Goal: Communication & Community: Answer question/provide support

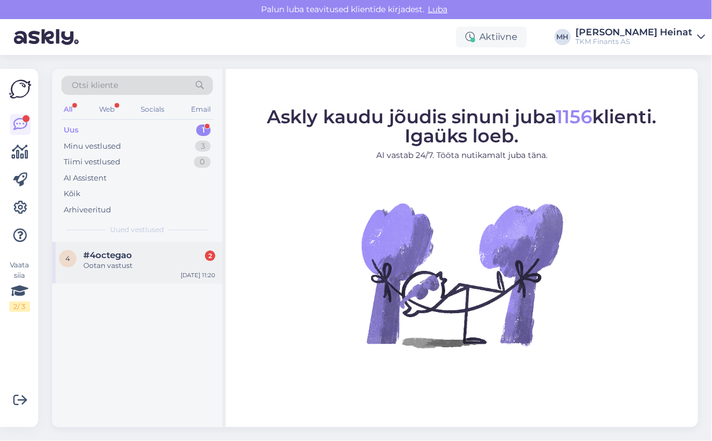
click at [100, 266] on div "Ootan vastust" at bounding box center [149, 266] width 132 height 10
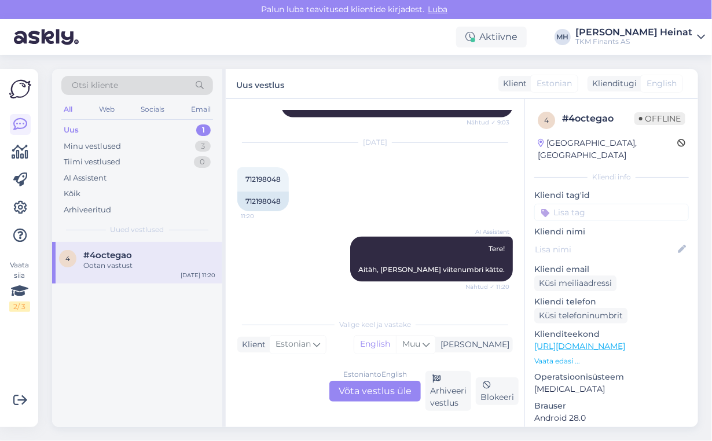
scroll to position [721, 0]
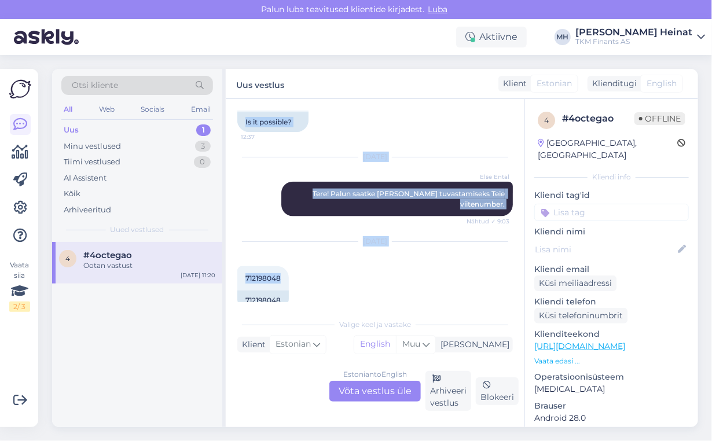
drag, startPoint x: 282, startPoint y: 113, endPoint x: 253, endPoint y: 127, distance: 31.9
click at [253, 127] on div "Vestlus algas [DATE] Tere, sooviksin teada kas saaksin arve tasuda 10ndal 12:02…" at bounding box center [380, 207] width 286 height 192
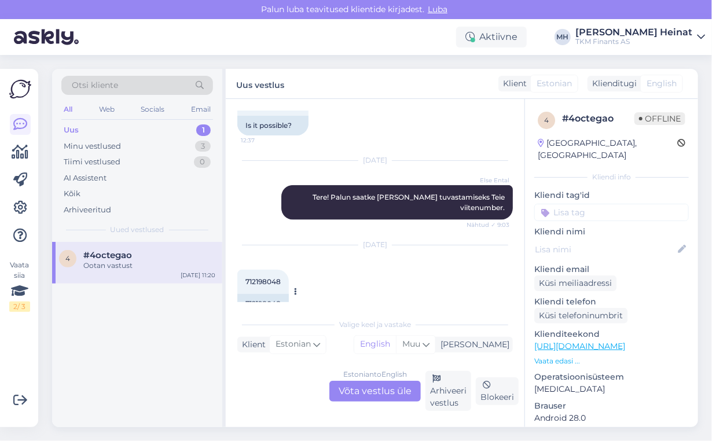
drag, startPoint x: 271, startPoint y: 261, endPoint x: 299, endPoint y: 248, distance: 30.3
click at [299, 270] on div at bounding box center [294, 292] width 10 height 44
drag, startPoint x: 282, startPoint y: 262, endPoint x: 242, endPoint y: 269, distance: 40.5
click at [242, 270] on div "712198048 11:20" at bounding box center [263, 282] width 52 height 24
copy span "712198048"
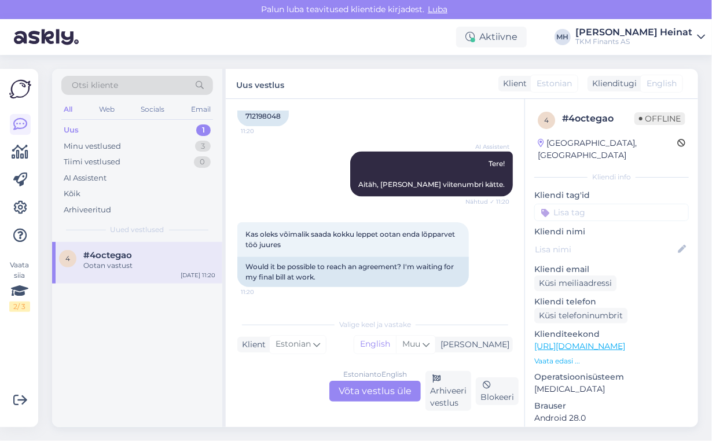
scroll to position [806, 0]
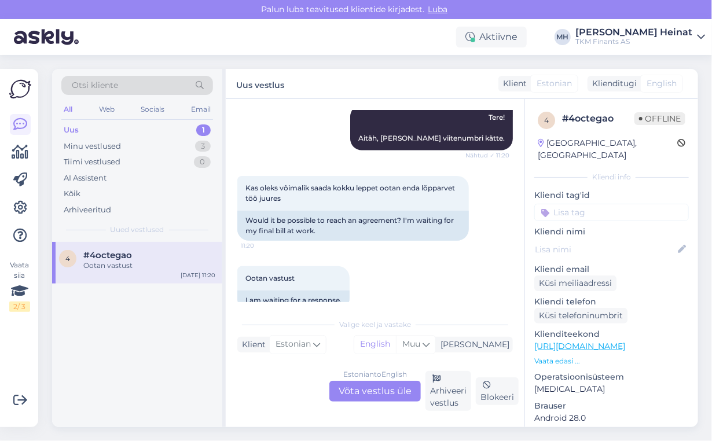
click at [385, 396] on div "Estonian to English Võta vestlus üle" at bounding box center [374, 391] width 91 height 21
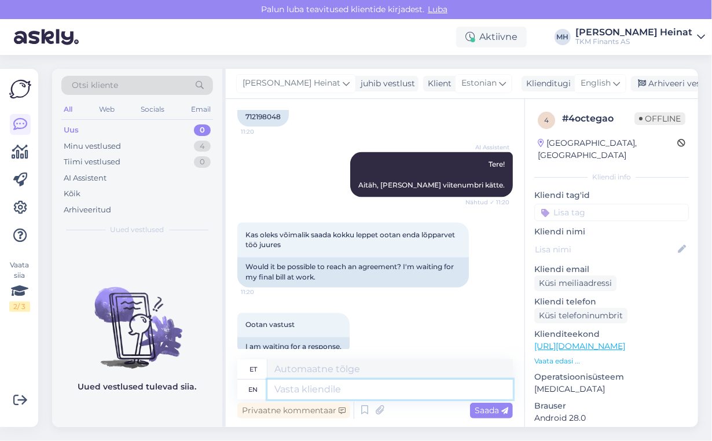
click at [350, 390] on textarea at bounding box center [389, 390] width 245 height 20
paste textarea "Lore! Ipsumdo si ame Consect Adipiscin elitseddoei tempori utlab etdolore magna…"
type textarea "Lore! Ipsumdo si ame Consect Adipiscin elitseddoei tempori utlab etdolore magna…"
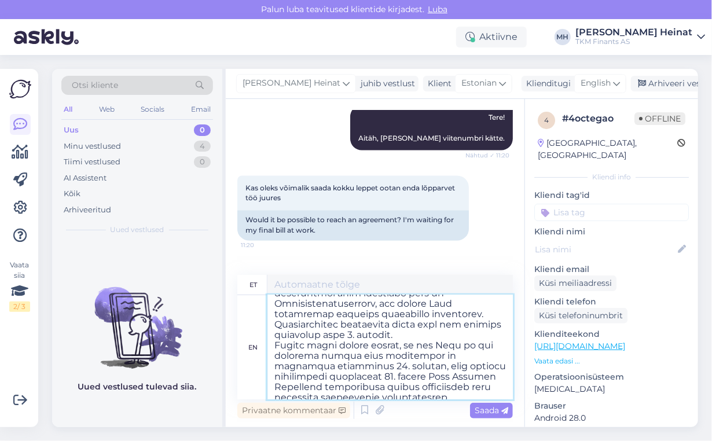
type textarea "Lore! Ipsumdo si ame Consect Adipiscingelitse doeiusm tempo incididu utlaboreet…"
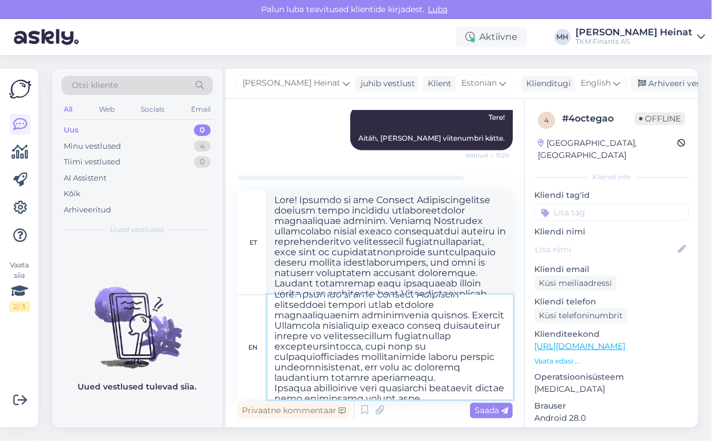
scroll to position [0, 0]
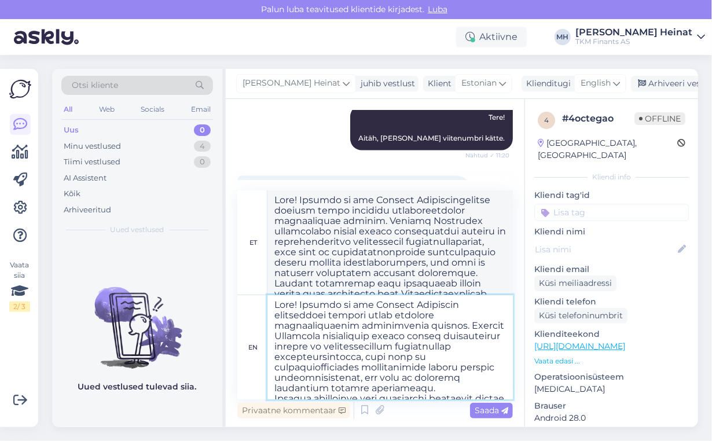
drag, startPoint x: 387, startPoint y: 379, endPoint x: 398, endPoint y: 380, distance: 11.6
click at [398, 380] on textarea at bounding box center [389, 347] width 245 height 104
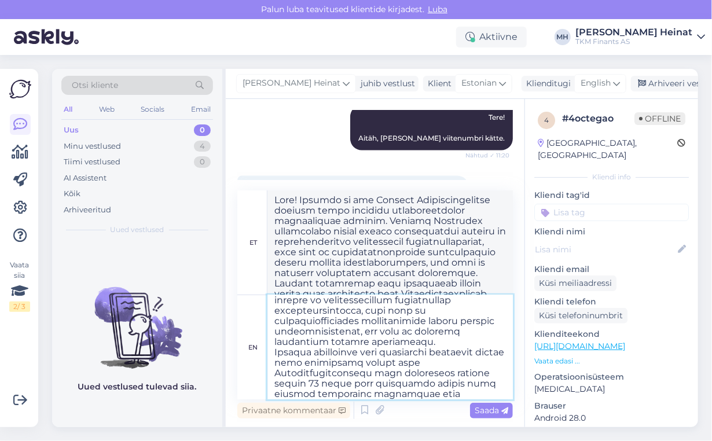
drag, startPoint x: 387, startPoint y: 384, endPoint x: 401, endPoint y: 384, distance: 14.5
click at [401, 384] on textarea at bounding box center [389, 347] width 245 height 104
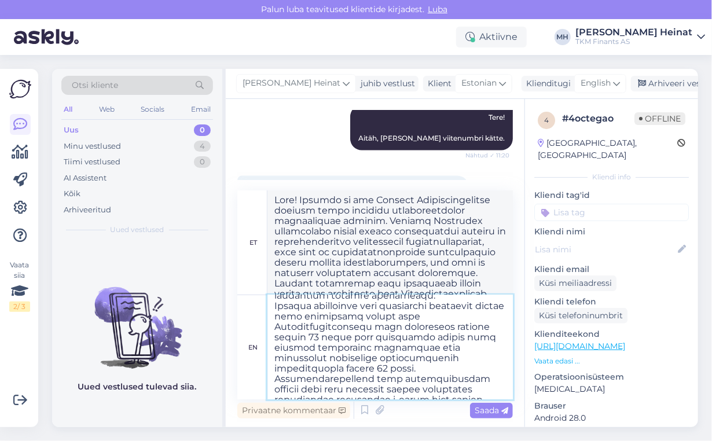
click at [401, 377] on textarea at bounding box center [389, 347] width 245 height 104
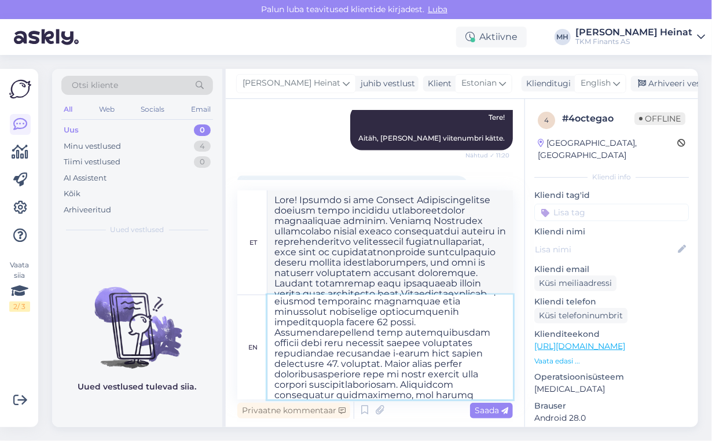
drag, startPoint x: 415, startPoint y: 382, endPoint x: 424, endPoint y: 381, distance: 8.8
click at [424, 381] on textarea at bounding box center [389, 347] width 245 height 104
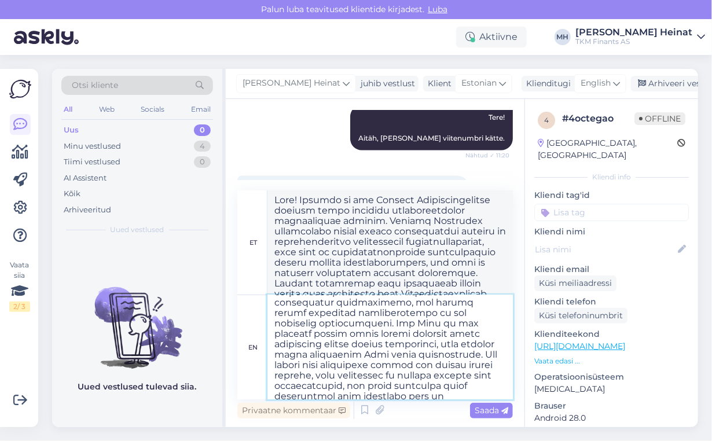
scroll to position [185, 0]
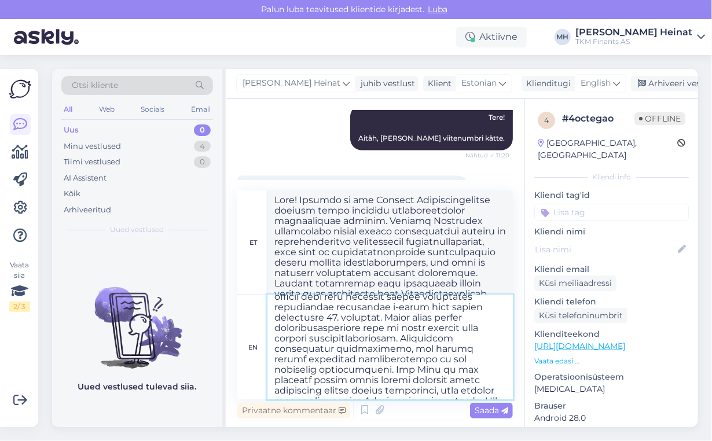
drag, startPoint x: 392, startPoint y: 387, endPoint x: 399, endPoint y: 386, distance: 7.0
click at [399, 386] on textarea at bounding box center [389, 347] width 245 height 104
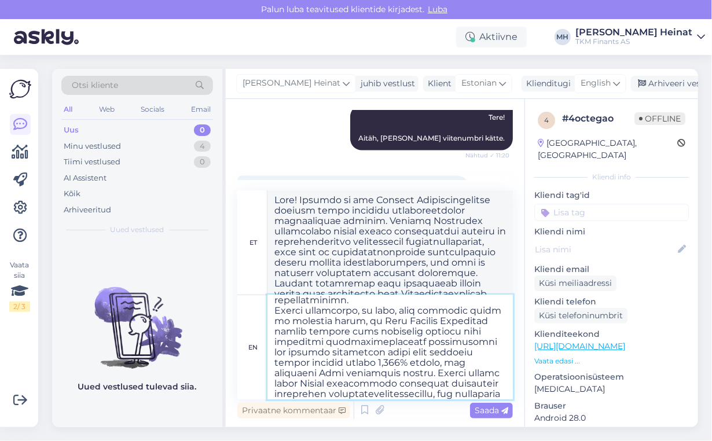
scroll to position [478, 0]
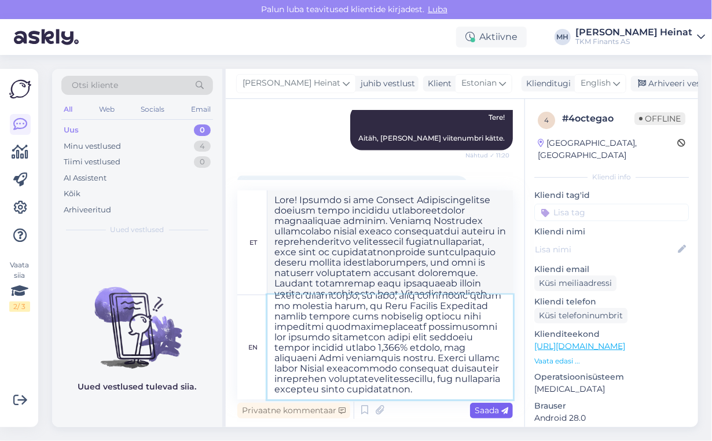
type textarea "Lore! Ipsumdo si ame Consect Adipiscin elitseddoei tempori utlab etdolore magna…"
click at [483, 405] on span "Saada" at bounding box center [492, 410] width 34 height 10
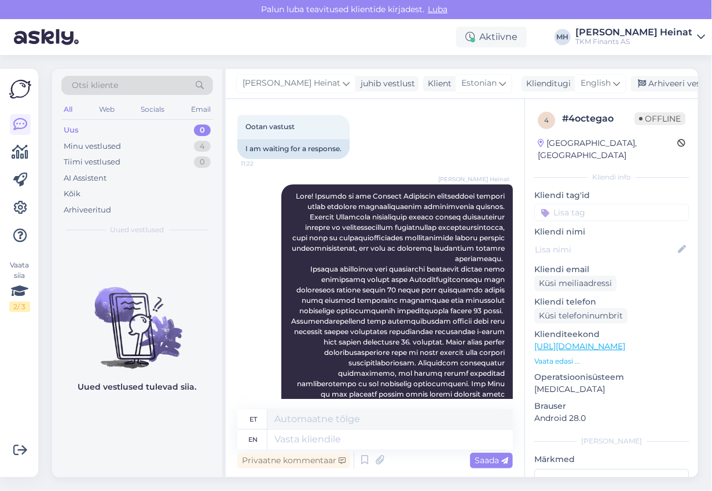
scroll to position [1004, 0]
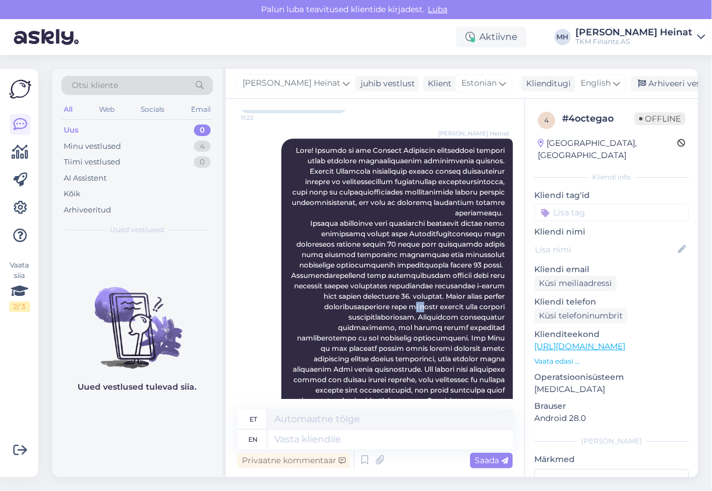
drag, startPoint x: 395, startPoint y: 284, endPoint x: 408, endPoint y: 283, distance: 12.2
click at [408, 283] on span at bounding box center [399, 369] width 216 height 446
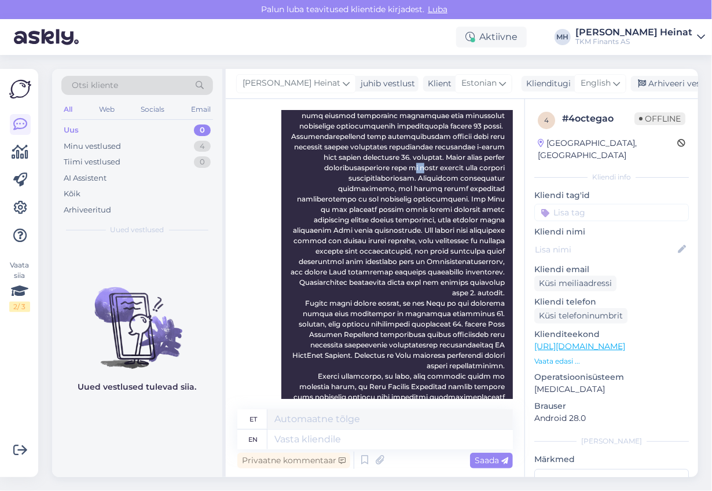
scroll to position [1189, 0]
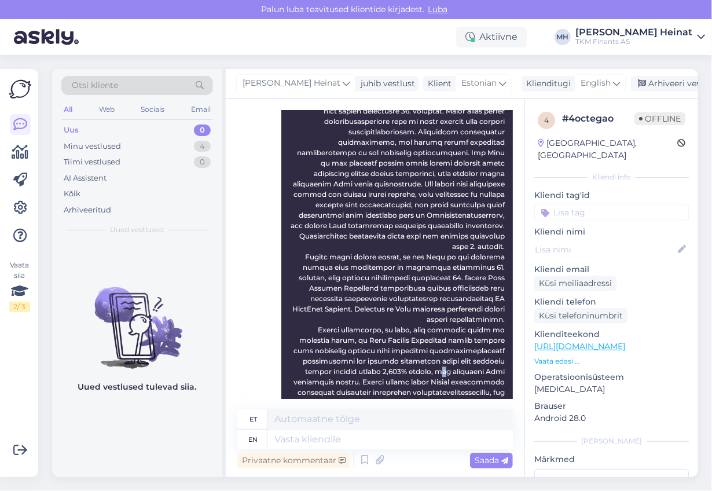
click at [383, 343] on span at bounding box center [399, 184] width 216 height 446
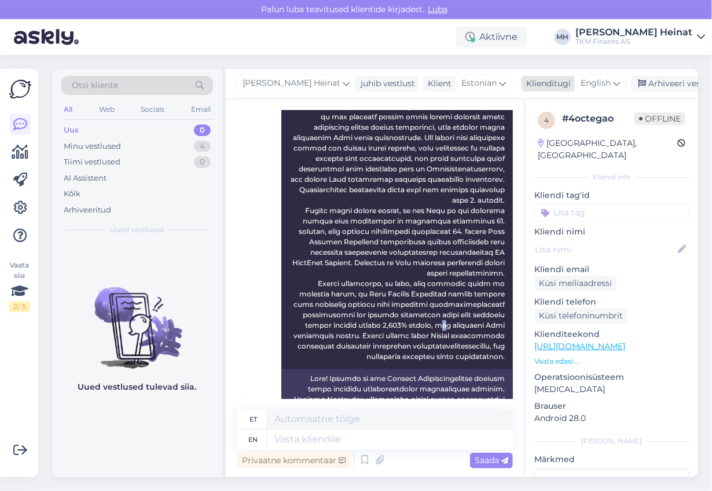
click at [613, 83] on icon at bounding box center [616, 83] width 7 height 13
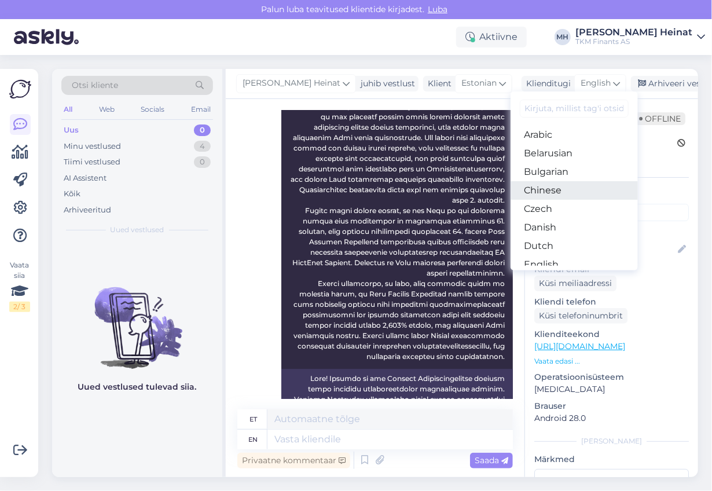
scroll to position [46, 0]
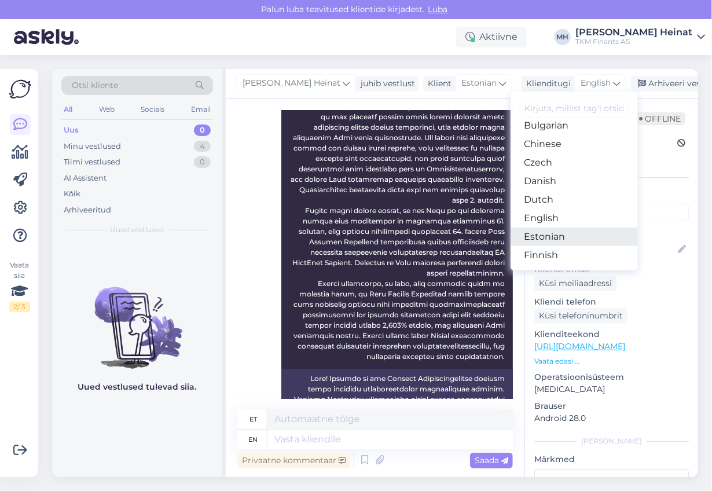
click at [540, 228] on link "Estonian" at bounding box center [574, 237] width 127 height 19
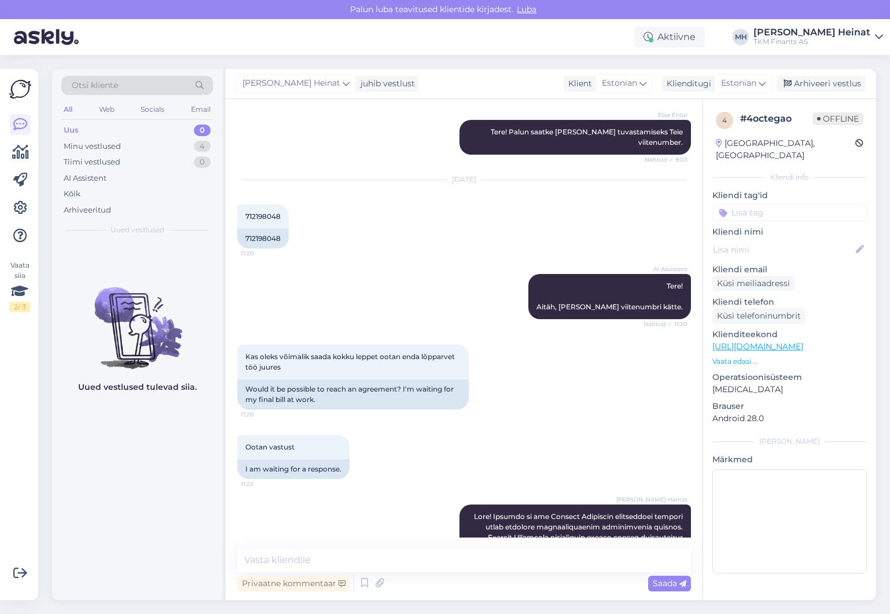
scroll to position [522, 0]
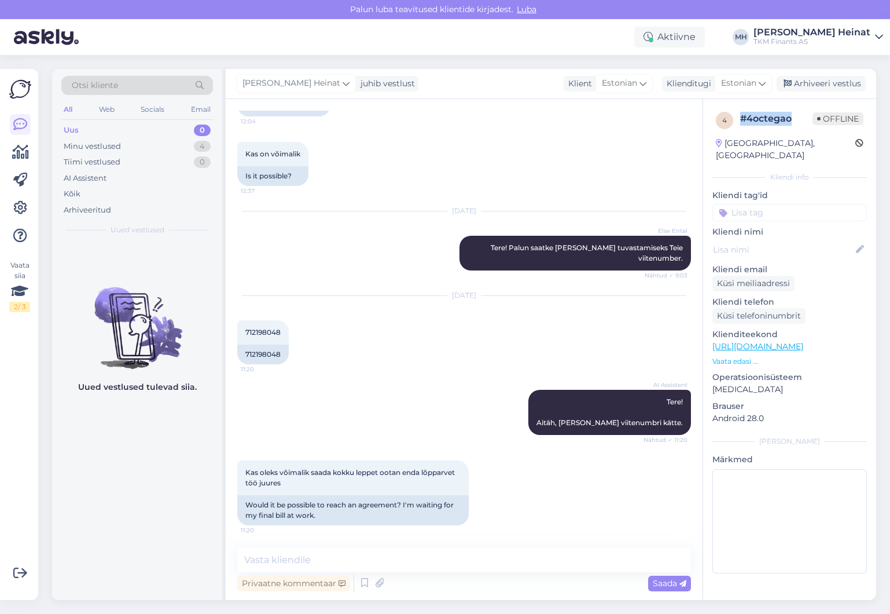
drag, startPoint x: 796, startPoint y: 118, endPoint x: 739, endPoint y: 123, distance: 57.5
click at [711, 123] on div "4 # 4octegao Offline" at bounding box center [790, 120] width 148 height 17
copy div "# 4octegao"
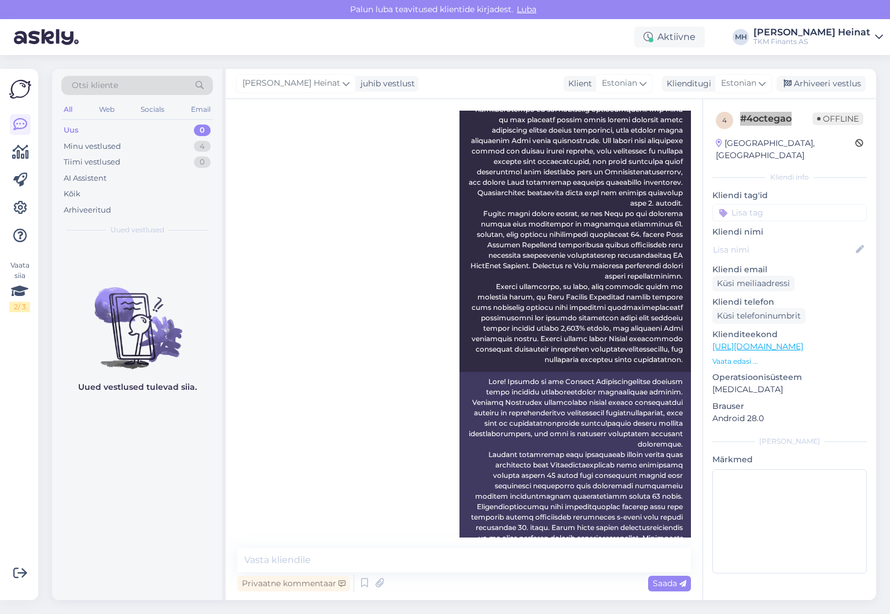
scroll to position [1464, 0]
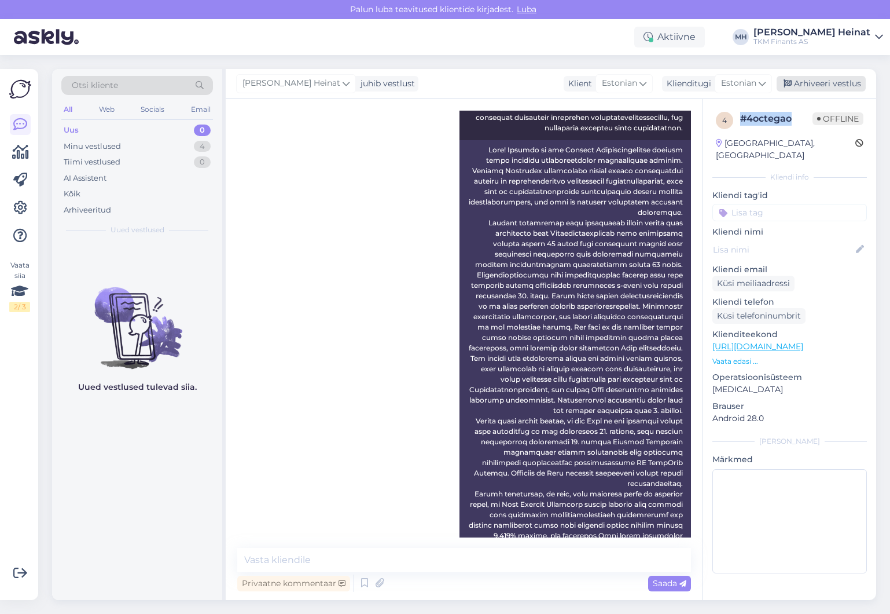
click at [711, 85] on div "Arhiveeri vestlus" at bounding box center [821, 84] width 89 height 16
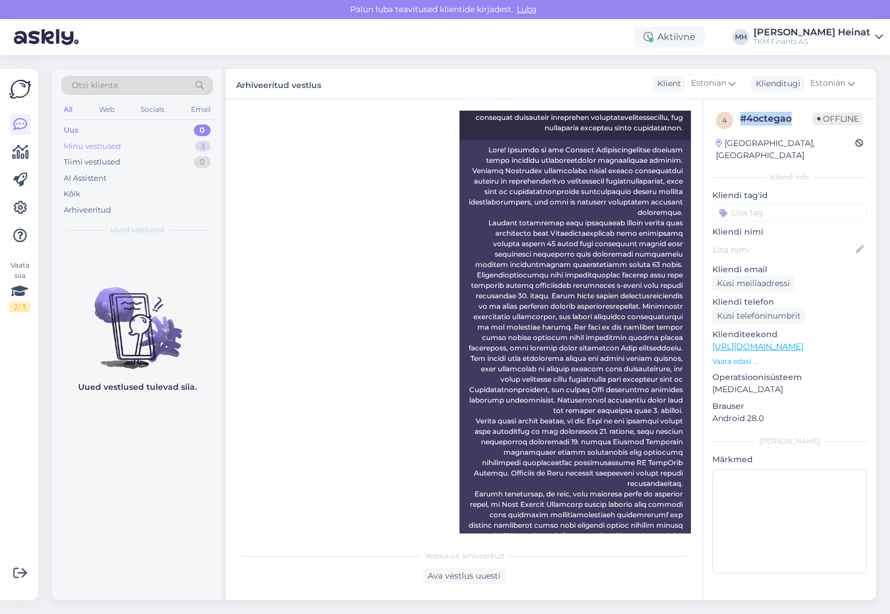
click at [141, 146] on div "Minu vestlused 3" at bounding box center [137, 146] width 152 height 16
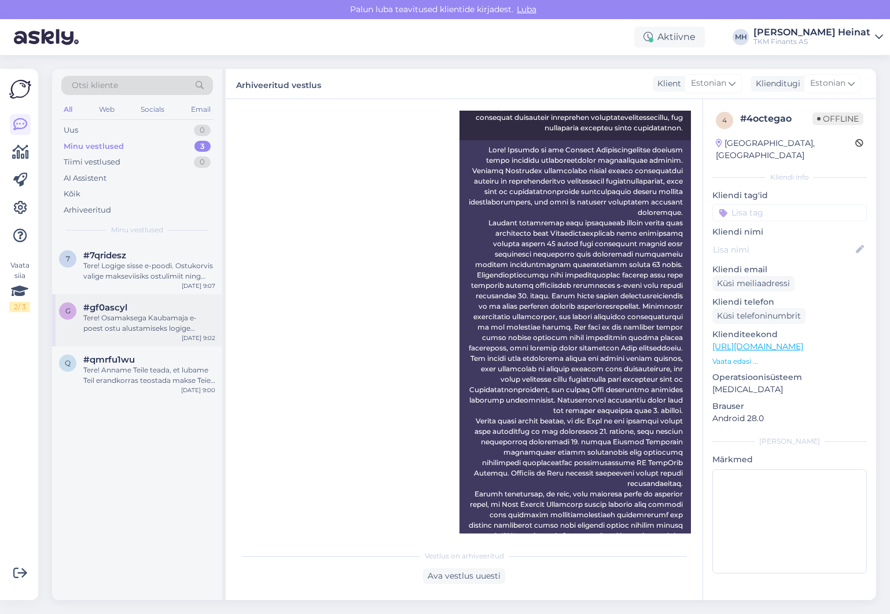
click at [134, 330] on div "Tere! Osamaksega Kaubamaja e-poest ostu alustamiseks logige ennast sisse Kaubam…" at bounding box center [149, 323] width 132 height 21
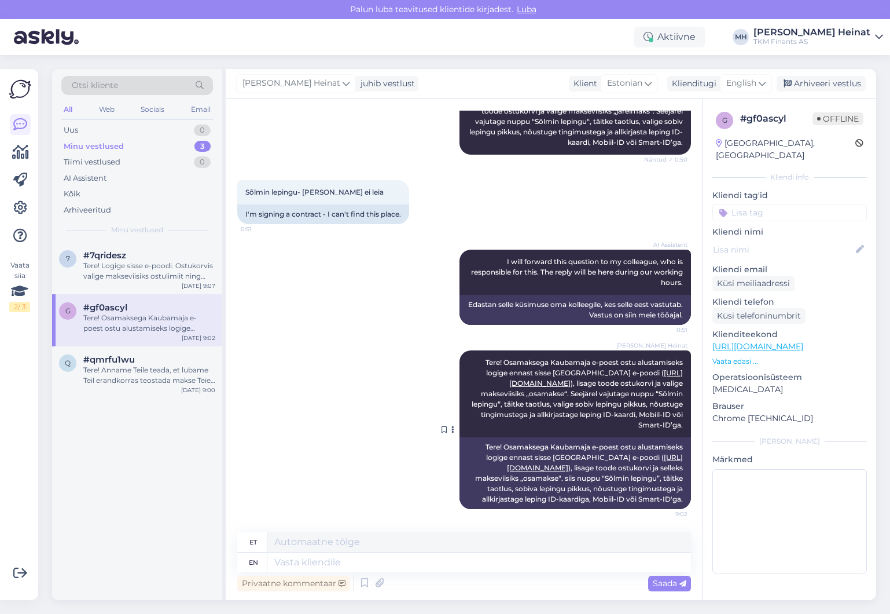
scroll to position [0, 0]
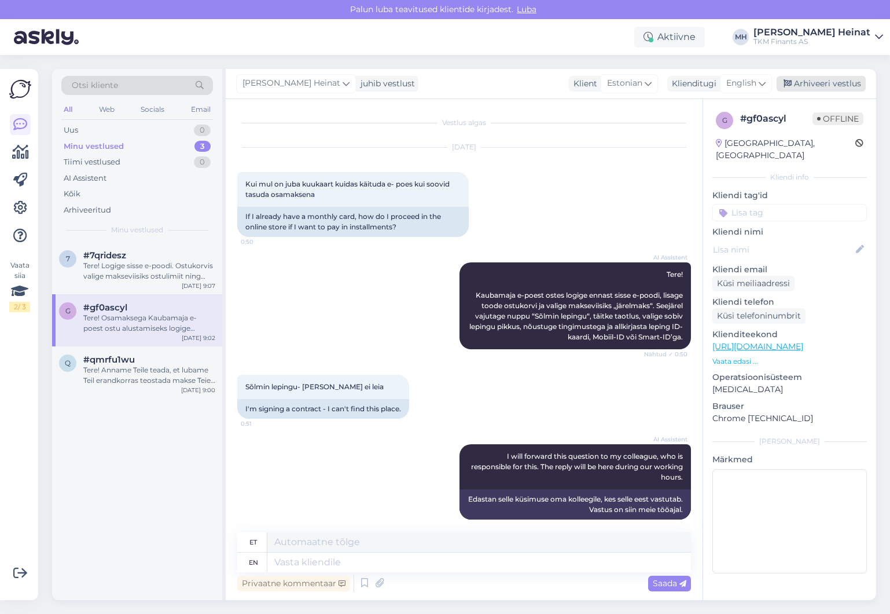
click at [711, 82] on div "Arhiveeri vestlus" at bounding box center [821, 84] width 89 height 16
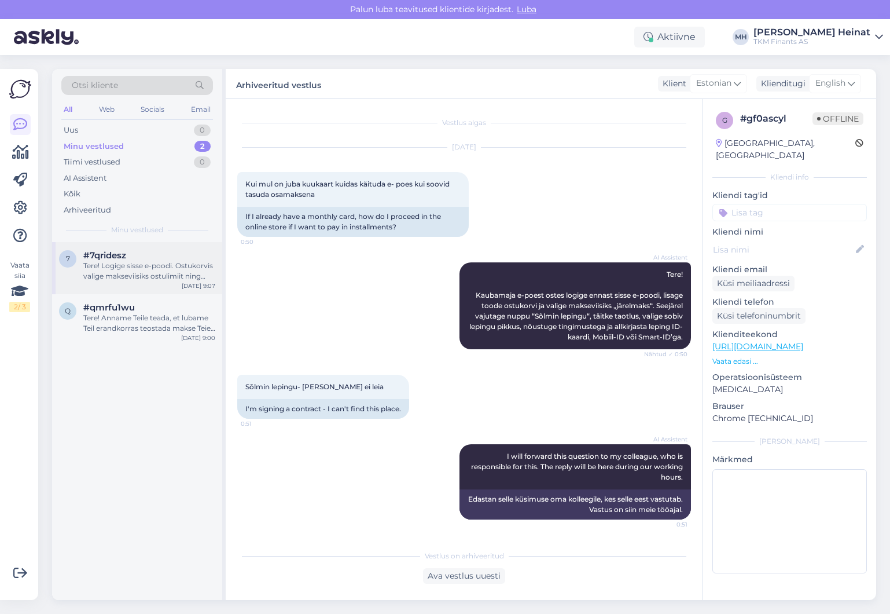
click at [123, 270] on div "Tere! Logige sisse e-poodi. Ostukorvis valige makseviisiks ostulimiit ning sise…" at bounding box center [149, 271] width 132 height 21
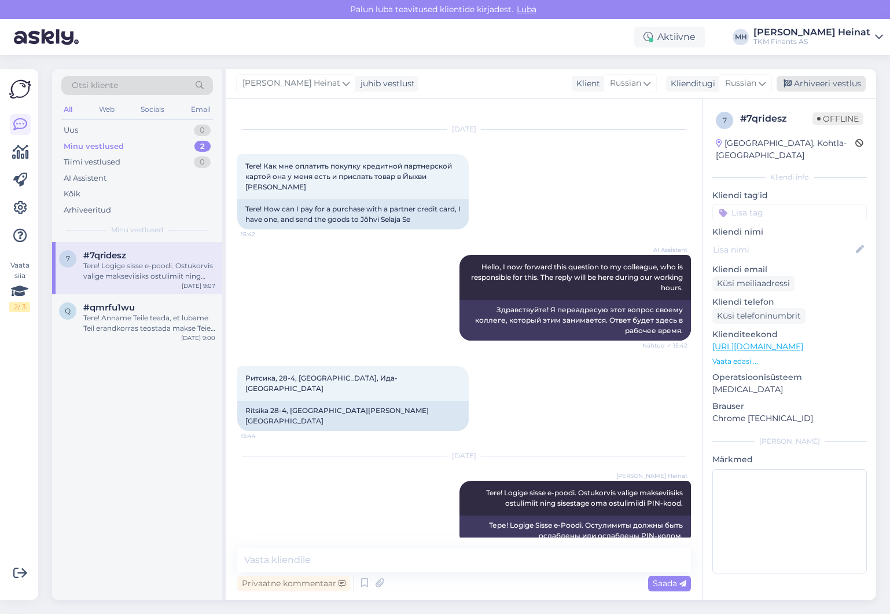
click at [711, 86] on div "Arhiveeri vestlus" at bounding box center [821, 84] width 89 height 16
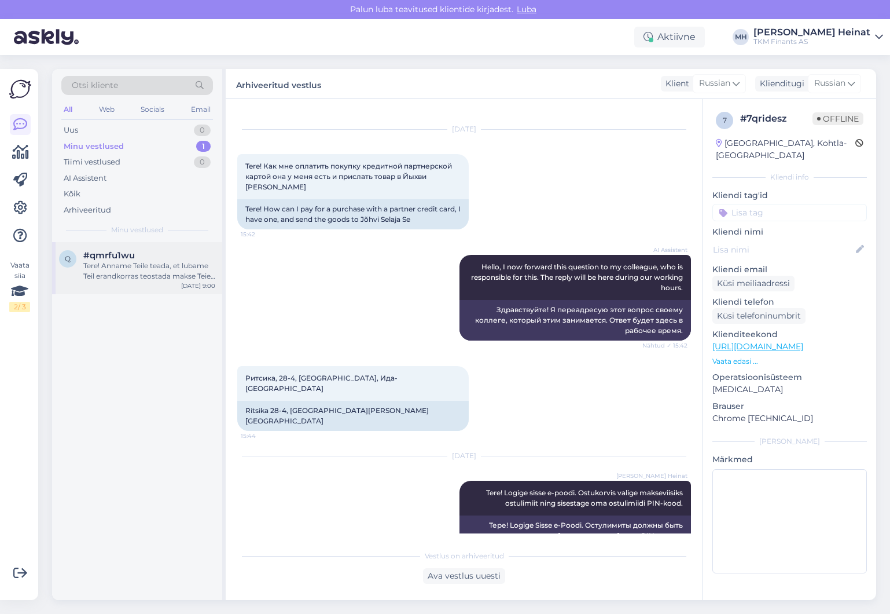
click at [140, 276] on div "Tere! Anname Teile teada, et lubame Teil erandkorras teostada makse Teie isa pa…" at bounding box center [149, 271] width 132 height 21
